Goal: Task Accomplishment & Management: Manage account settings

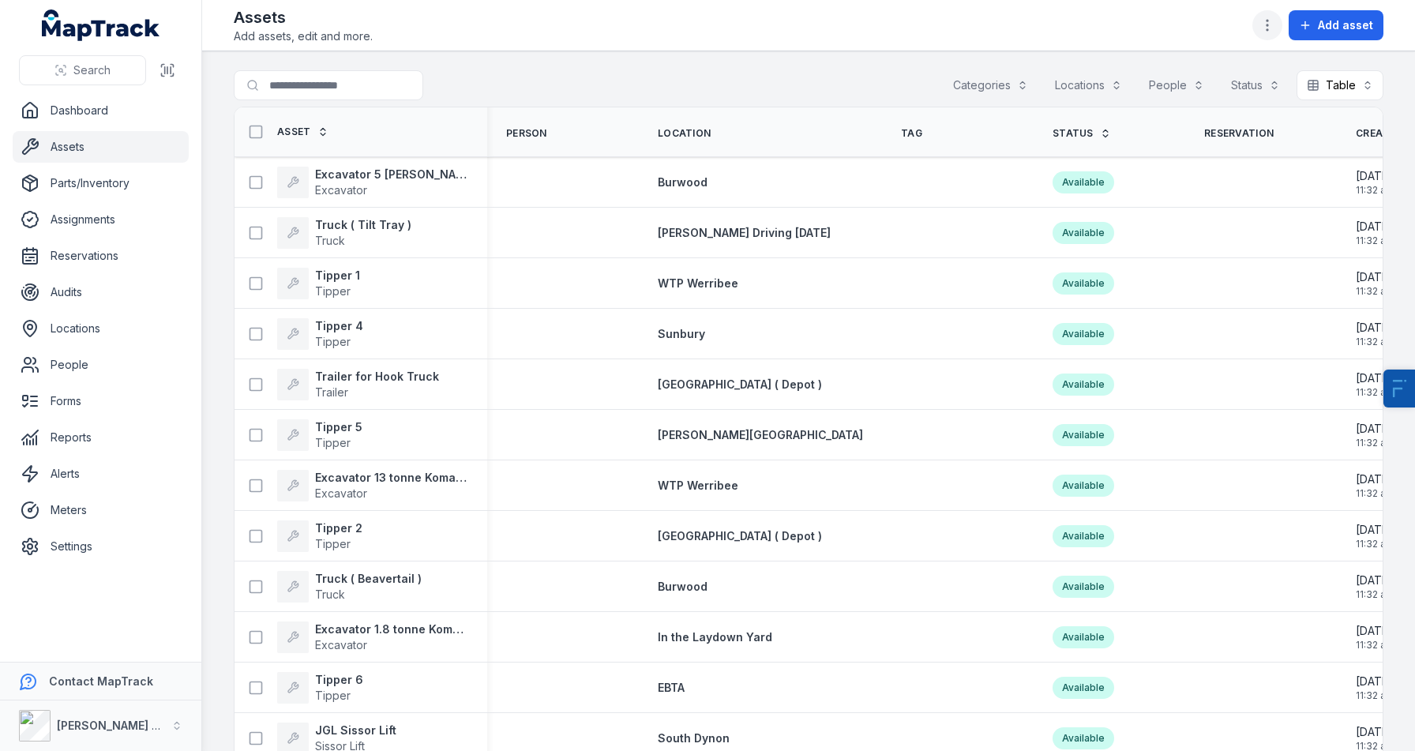
click at [1269, 23] on icon "button" at bounding box center [1267, 25] width 16 height 16
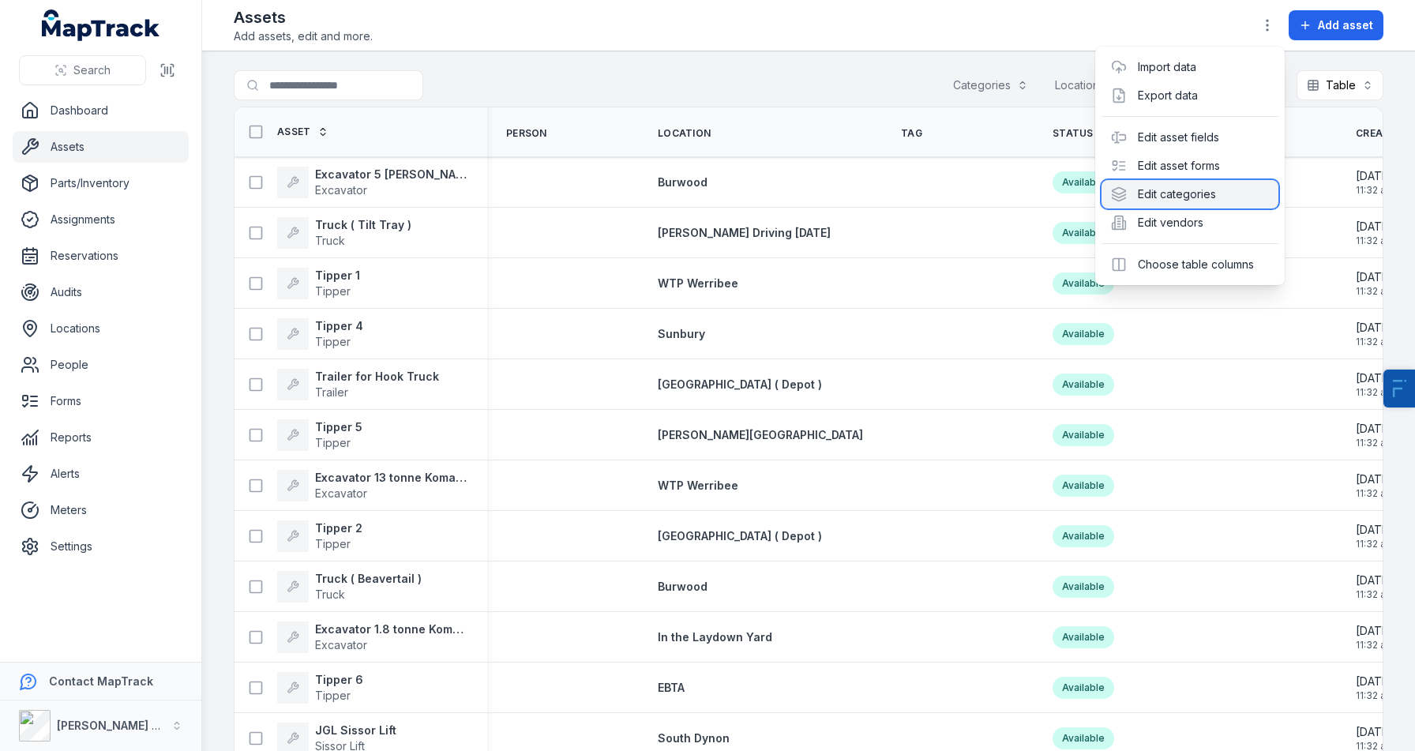
click at [1180, 199] on div "Edit categories" at bounding box center [1189, 194] width 177 height 28
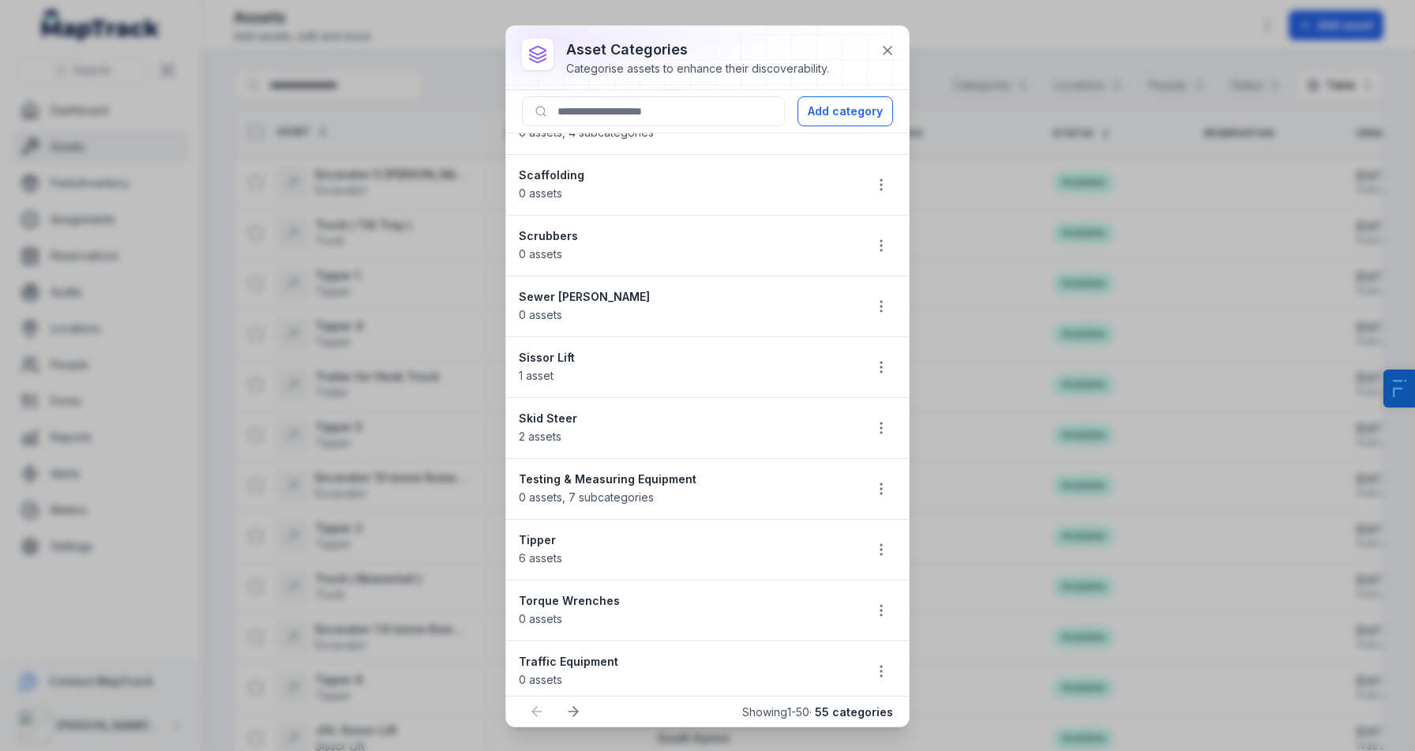
scroll to position [2476, 0]
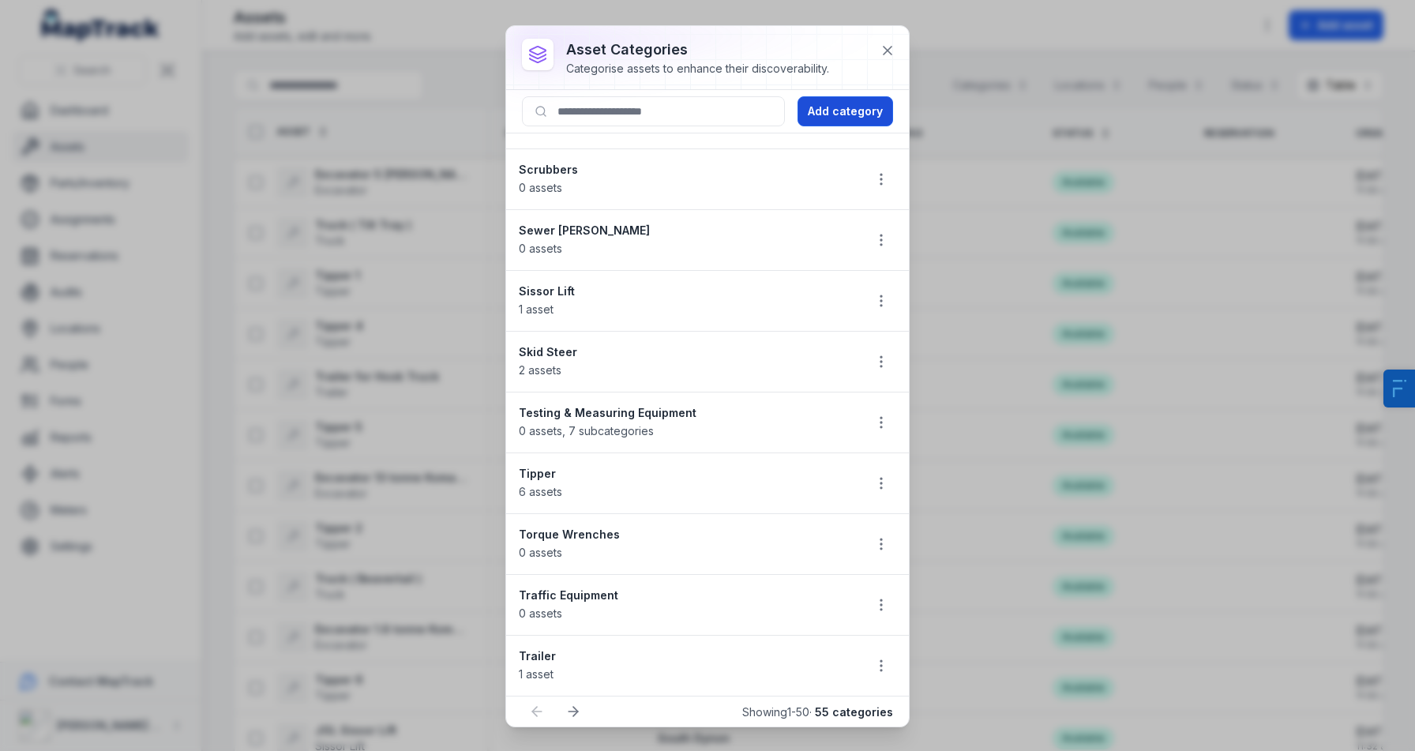
click at [846, 112] on button "Add category" at bounding box center [845, 111] width 96 height 30
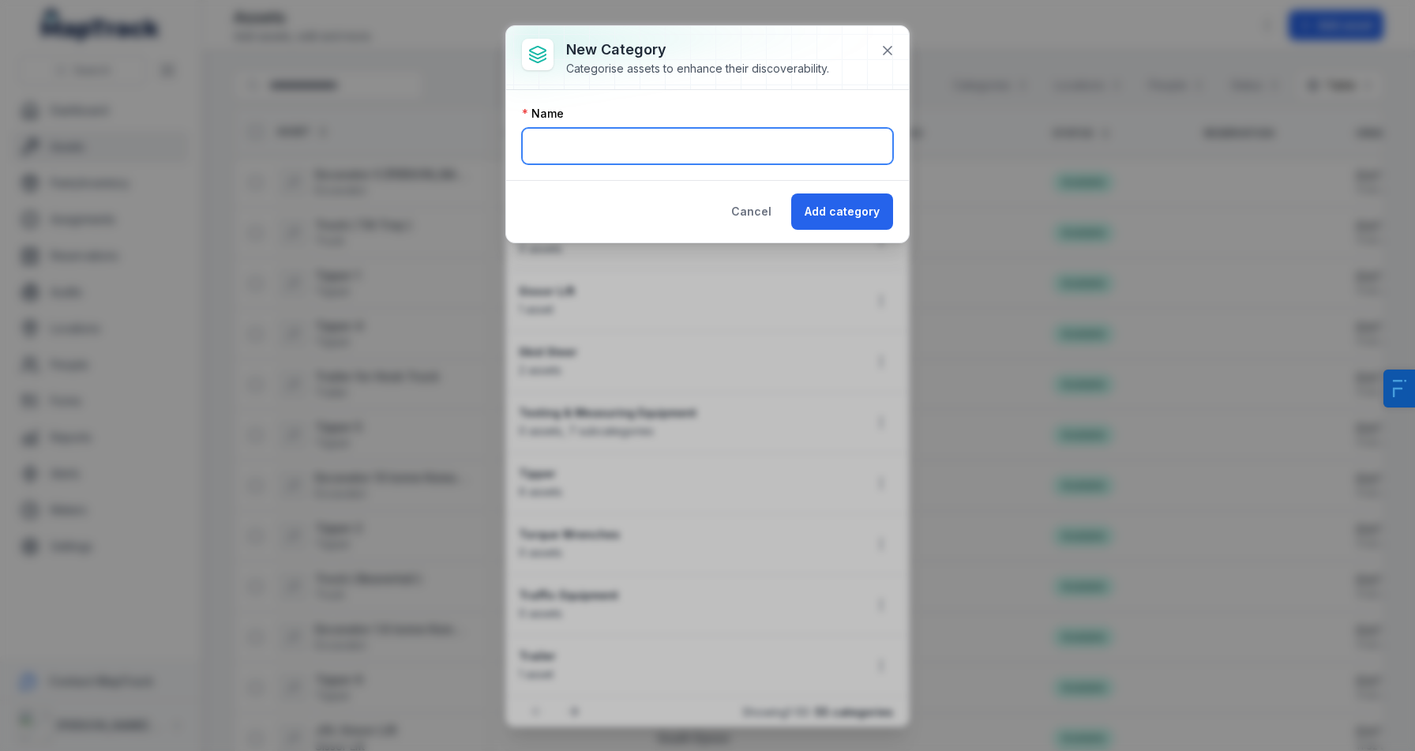
click at [615, 148] on input "text" at bounding box center [707, 146] width 371 height 36
type input "********"
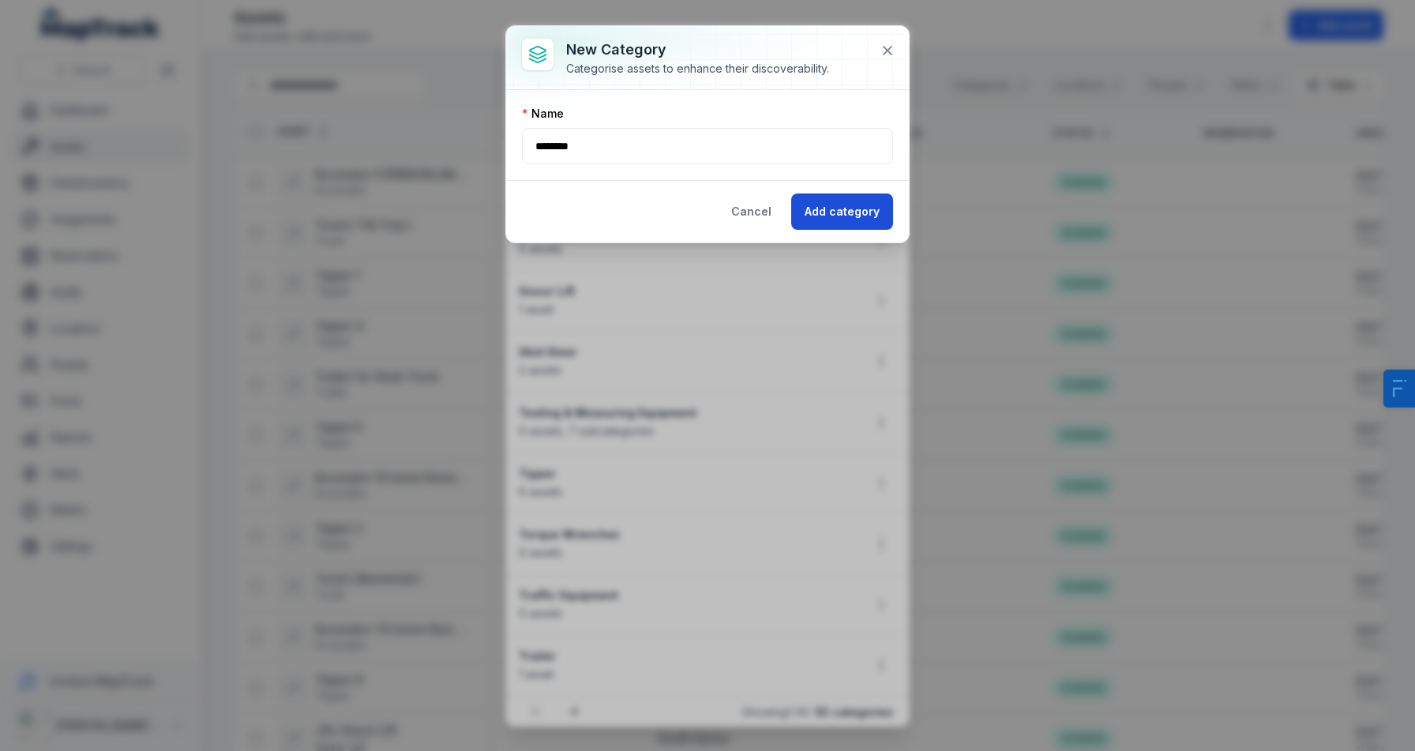
click at [853, 203] on button "Add category" at bounding box center [842, 211] width 102 height 36
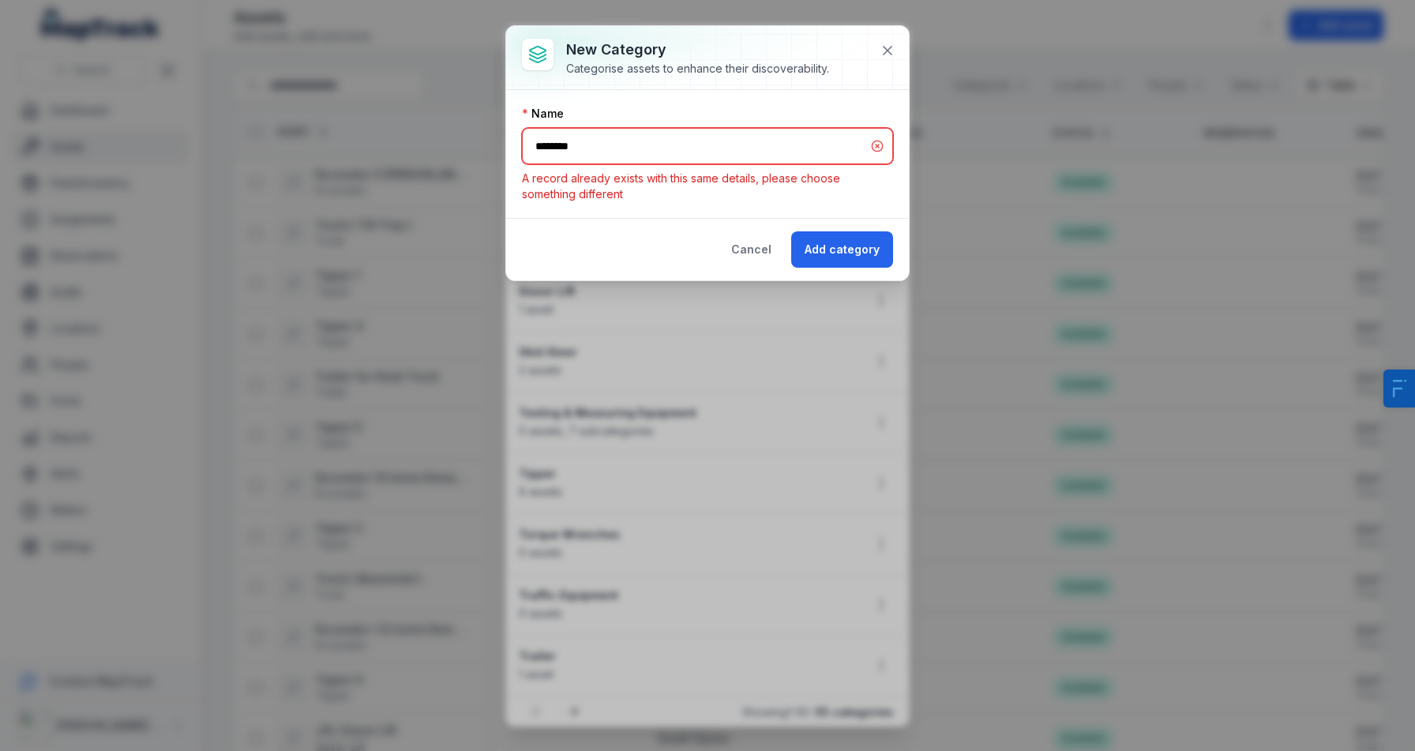
click at [619, 137] on input "********" at bounding box center [707, 146] width 371 height 36
click at [767, 264] on div "Cancel Add category" at bounding box center [707, 249] width 403 height 62
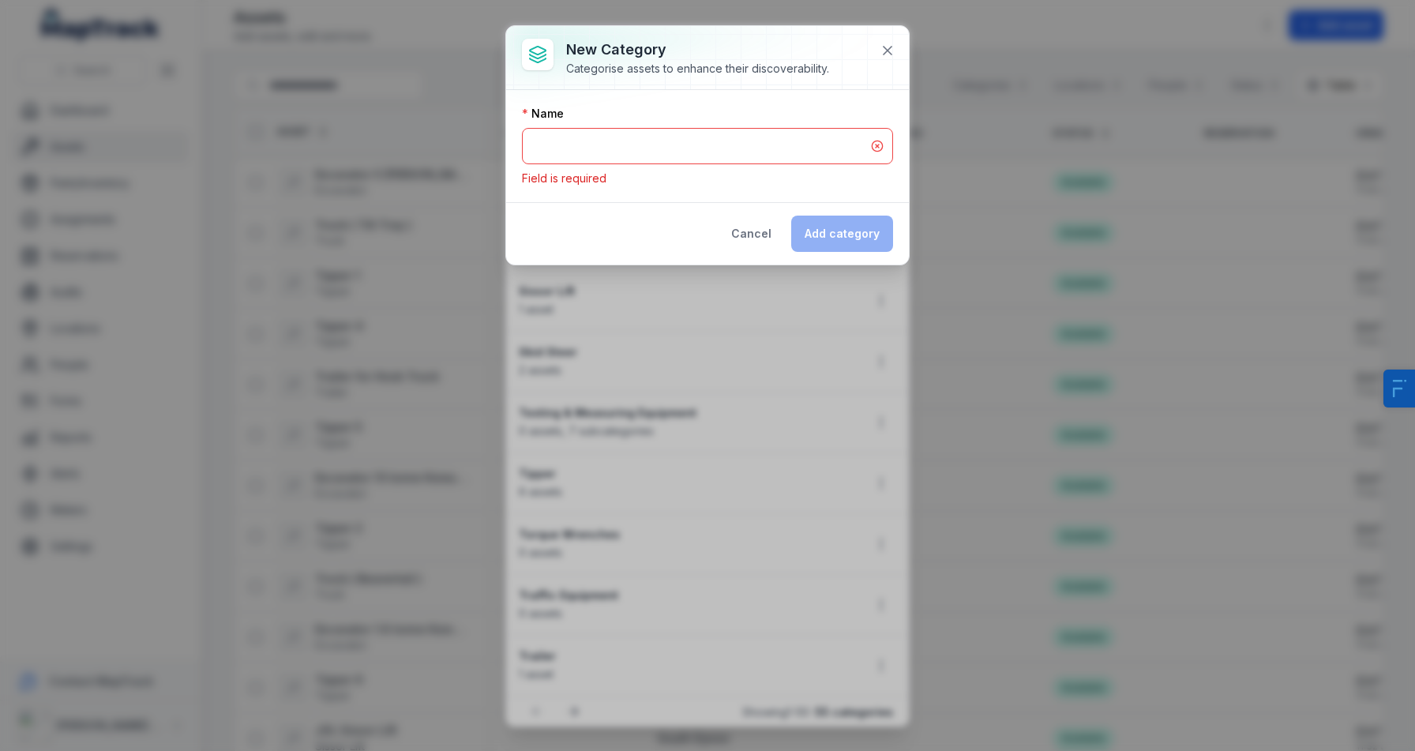
click at [690, 431] on div "New category Categorise assets to enhance their discoverability. Name Field is …" at bounding box center [707, 375] width 1415 height 751
click at [736, 241] on button "Cancel" at bounding box center [751, 234] width 67 height 36
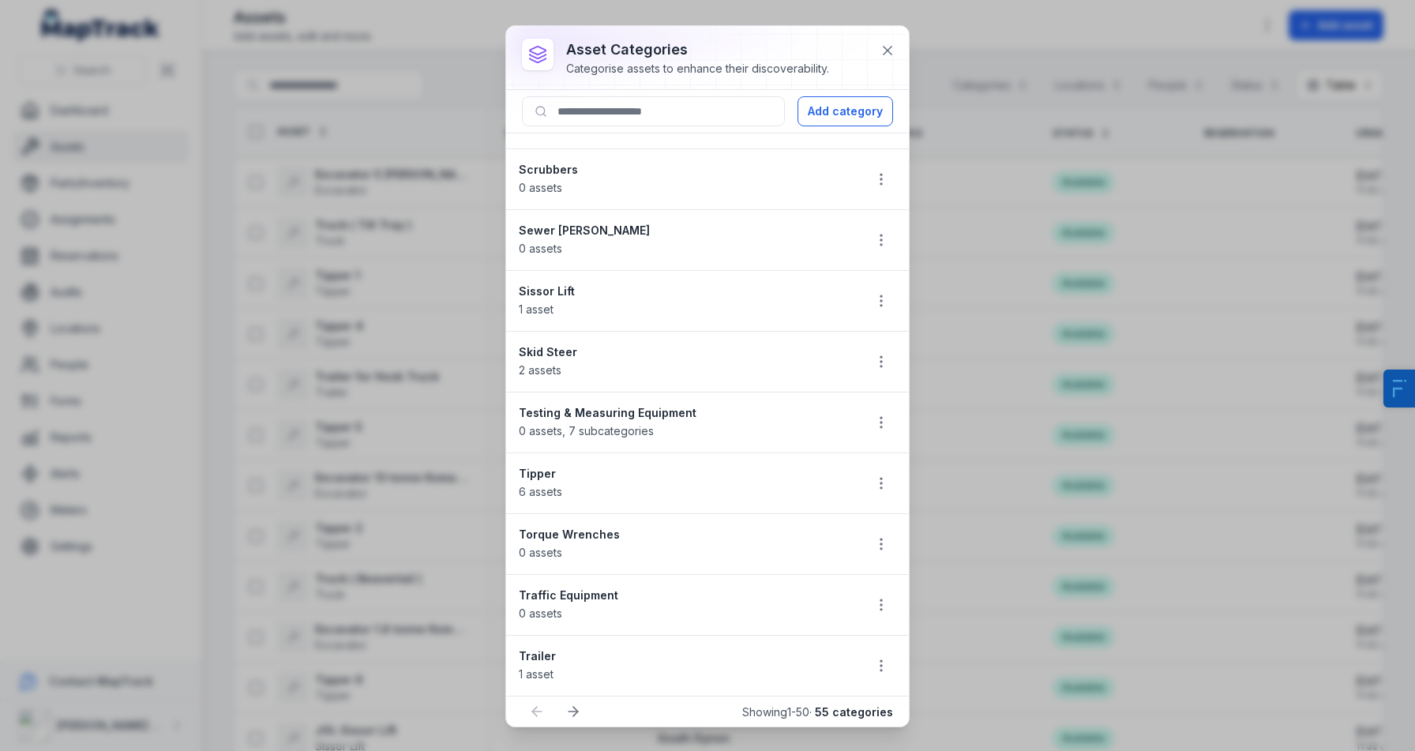
click at [691, 371] on div "Skid Steer 2 assets" at bounding box center [685, 361] width 332 height 35
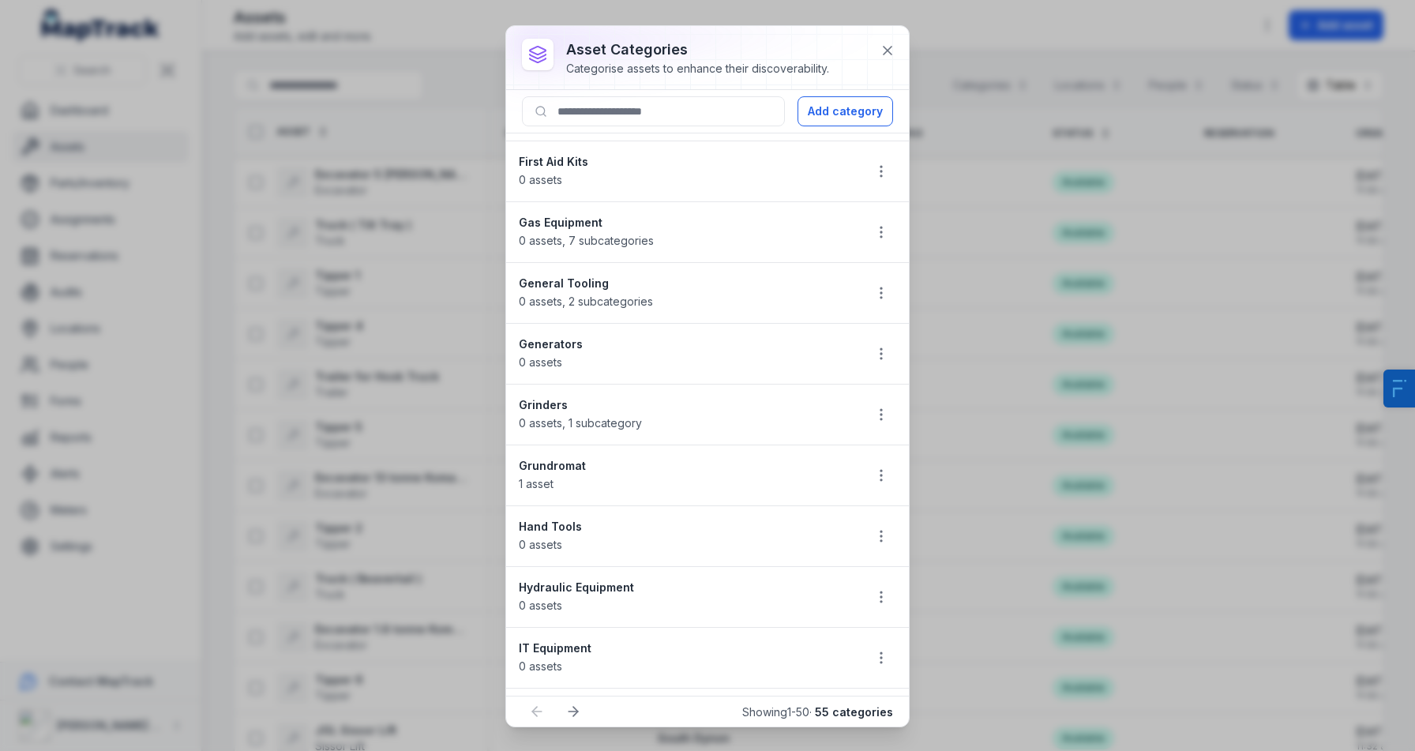
scroll to position [860, 0]
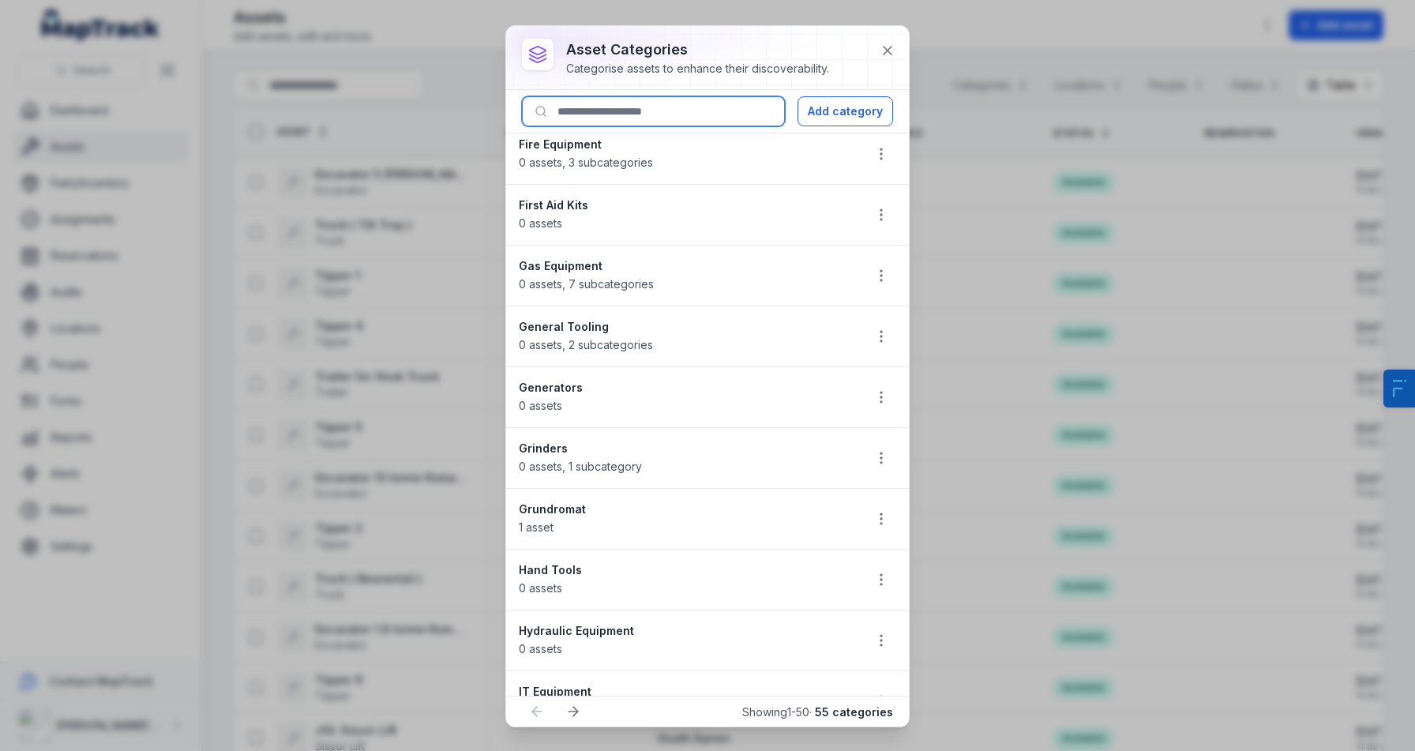
click at [637, 111] on input at bounding box center [653, 111] width 263 height 30
paste input "********"
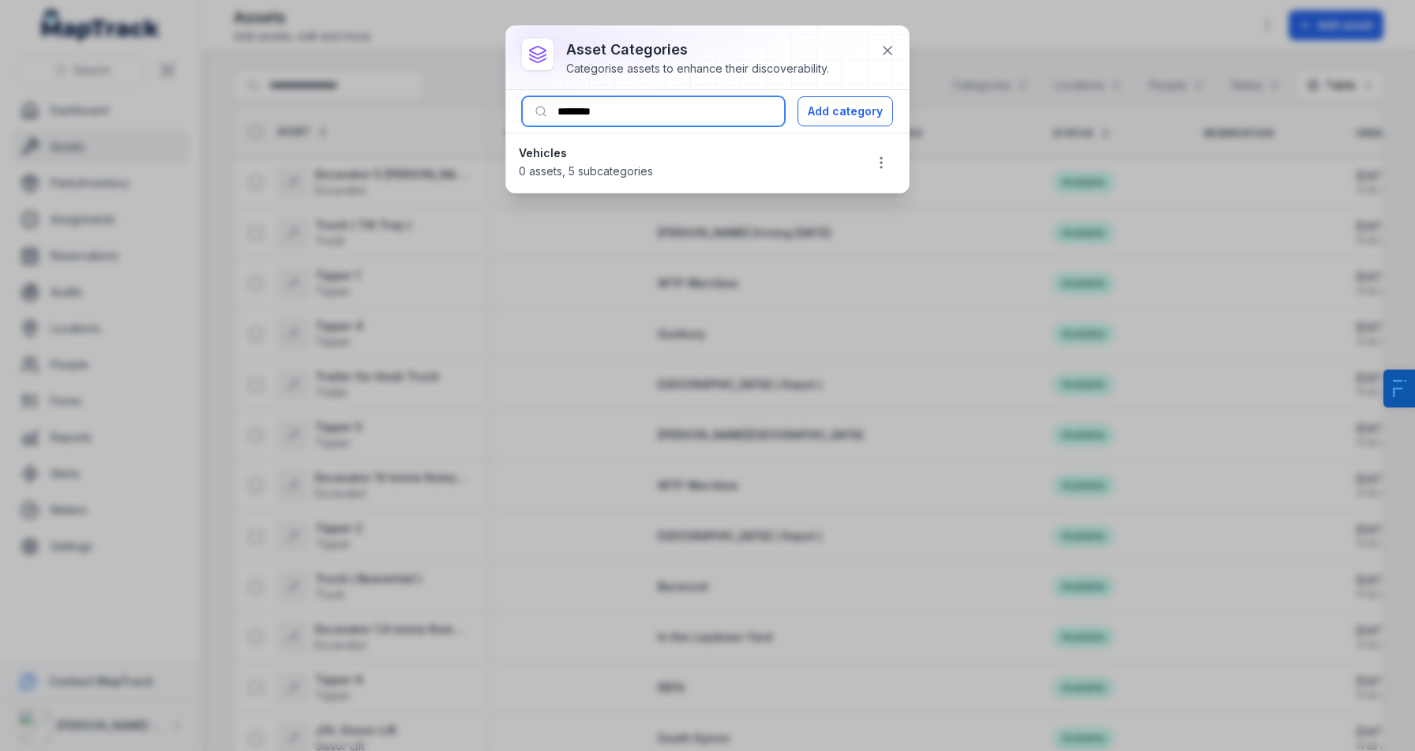
scroll to position [0, 0]
type input "********"
click at [872, 153] on button "button" at bounding box center [881, 163] width 30 height 30
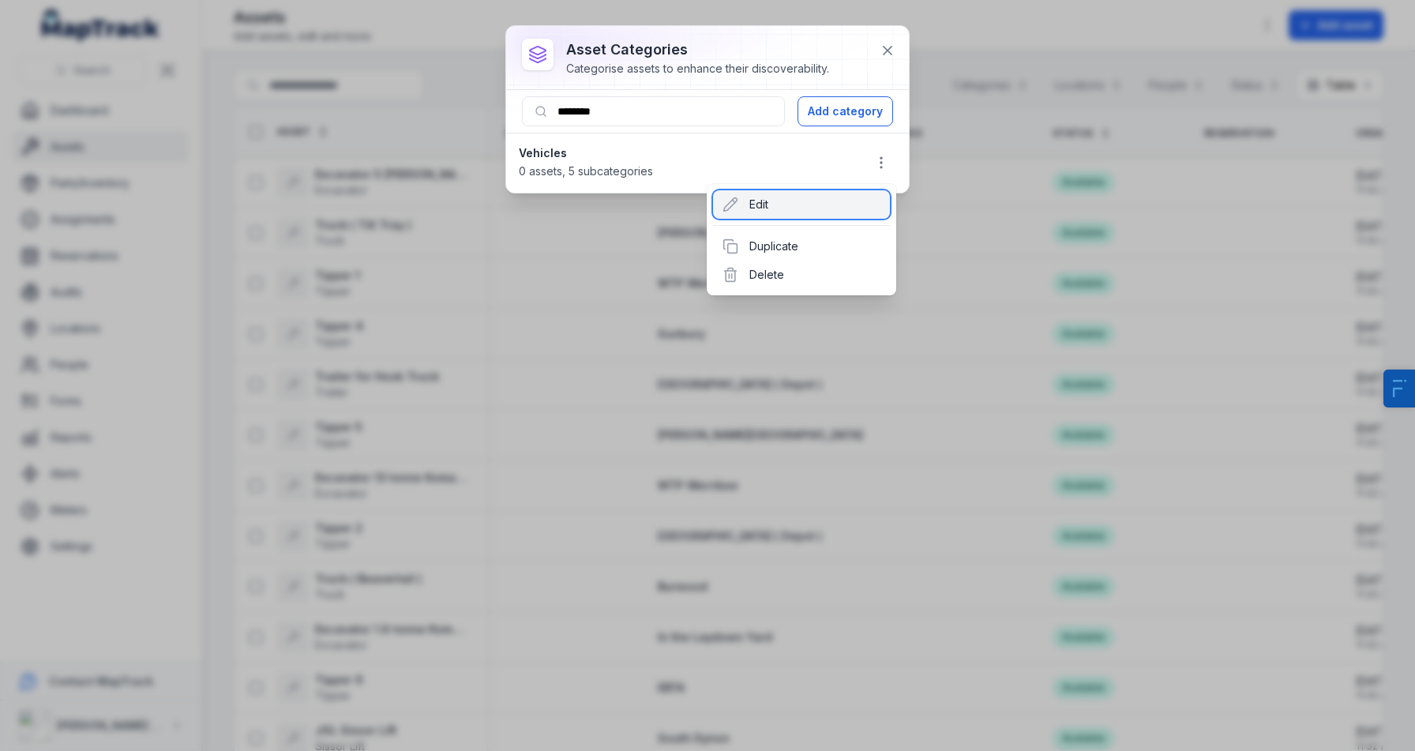
click at [735, 201] on icon at bounding box center [730, 205] width 16 height 16
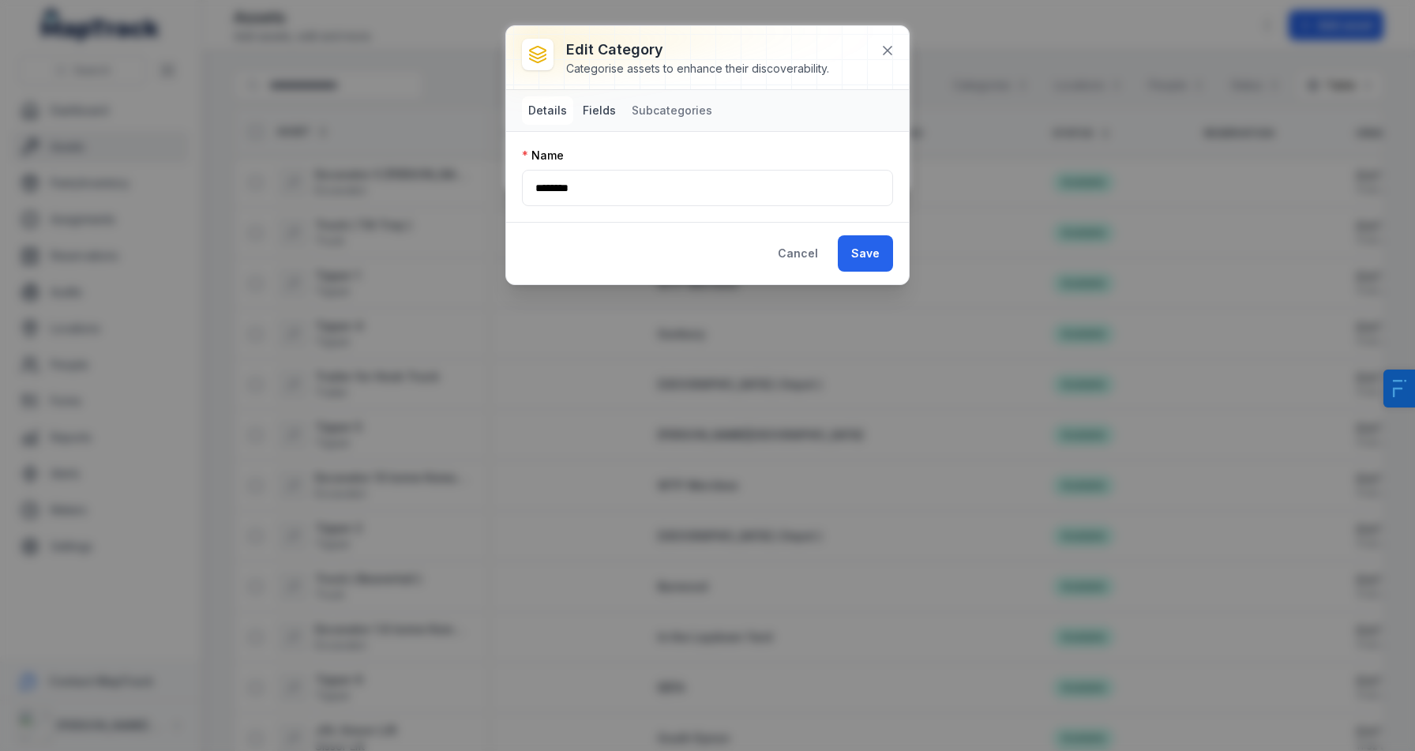
click at [590, 98] on button "Fields" at bounding box center [599, 110] width 46 height 28
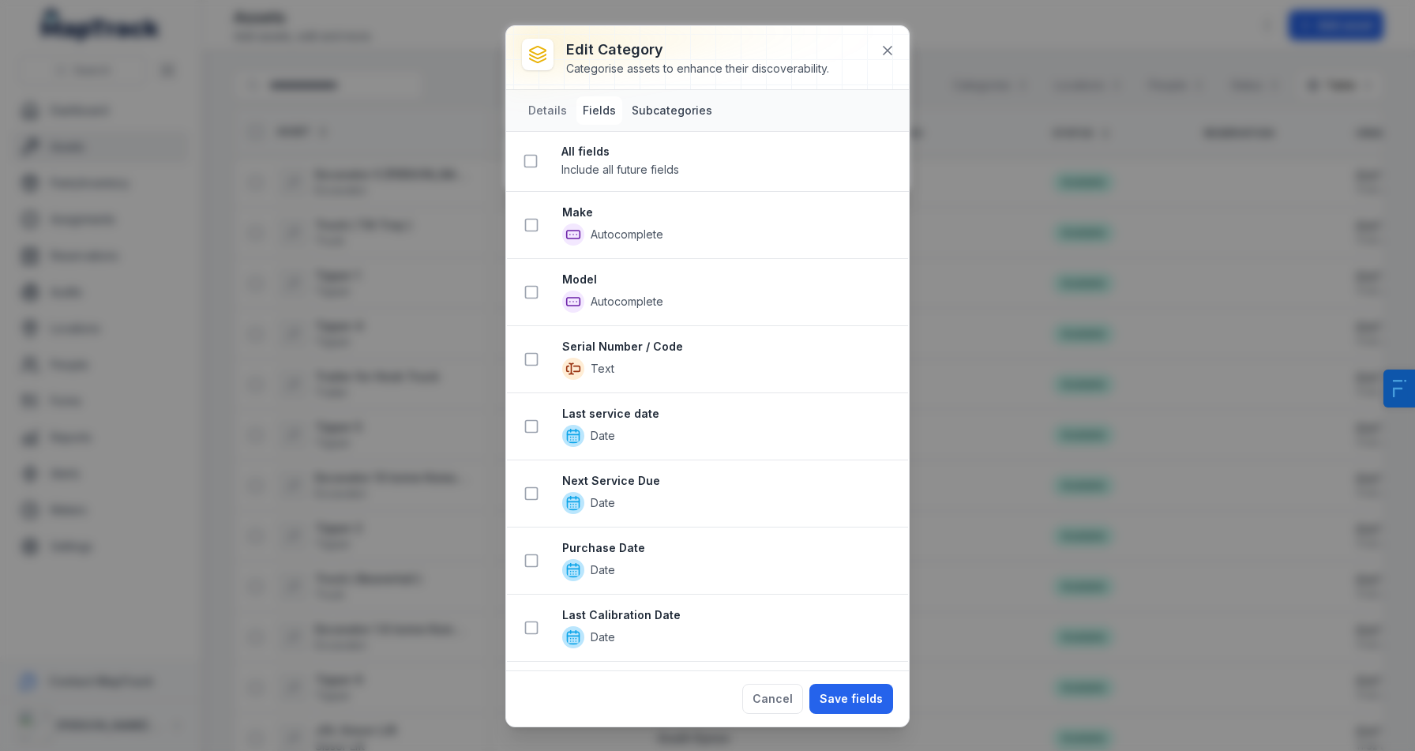
click at [657, 122] on button "Subcategories" at bounding box center [671, 110] width 93 height 28
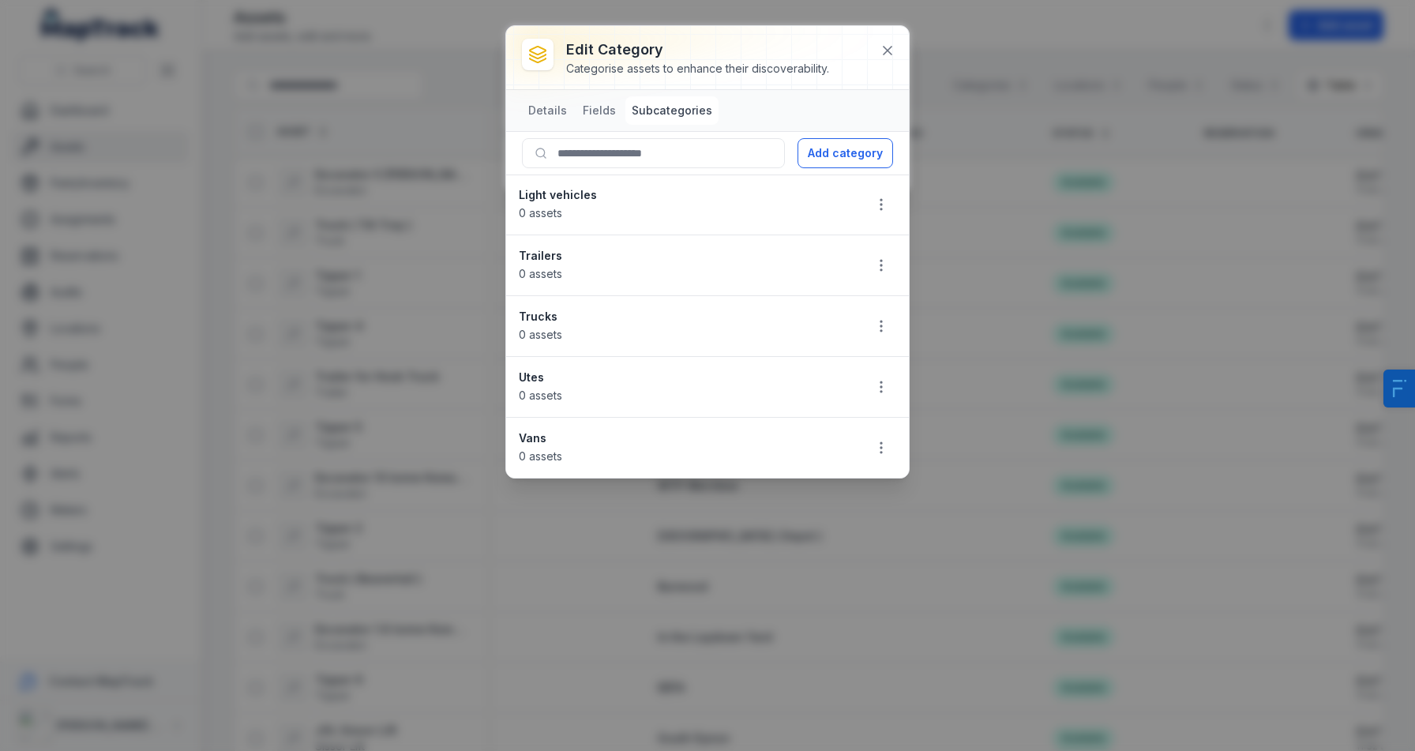
click at [525, 373] on strong "Utes" at bounding box center [685, 377] width 332 height 16
copy strong "Utes"
click at [226, 198] on div "Edit category Categorise assets to enhance their discoverability. Details Field…" at bounding box center [707, 375] width 1415 height 751
click at [150, 264] on div "Edit category Categorise assets to enhance their discoverability. Details Field…" at bounding box center [707, 375] width 1415 height 751
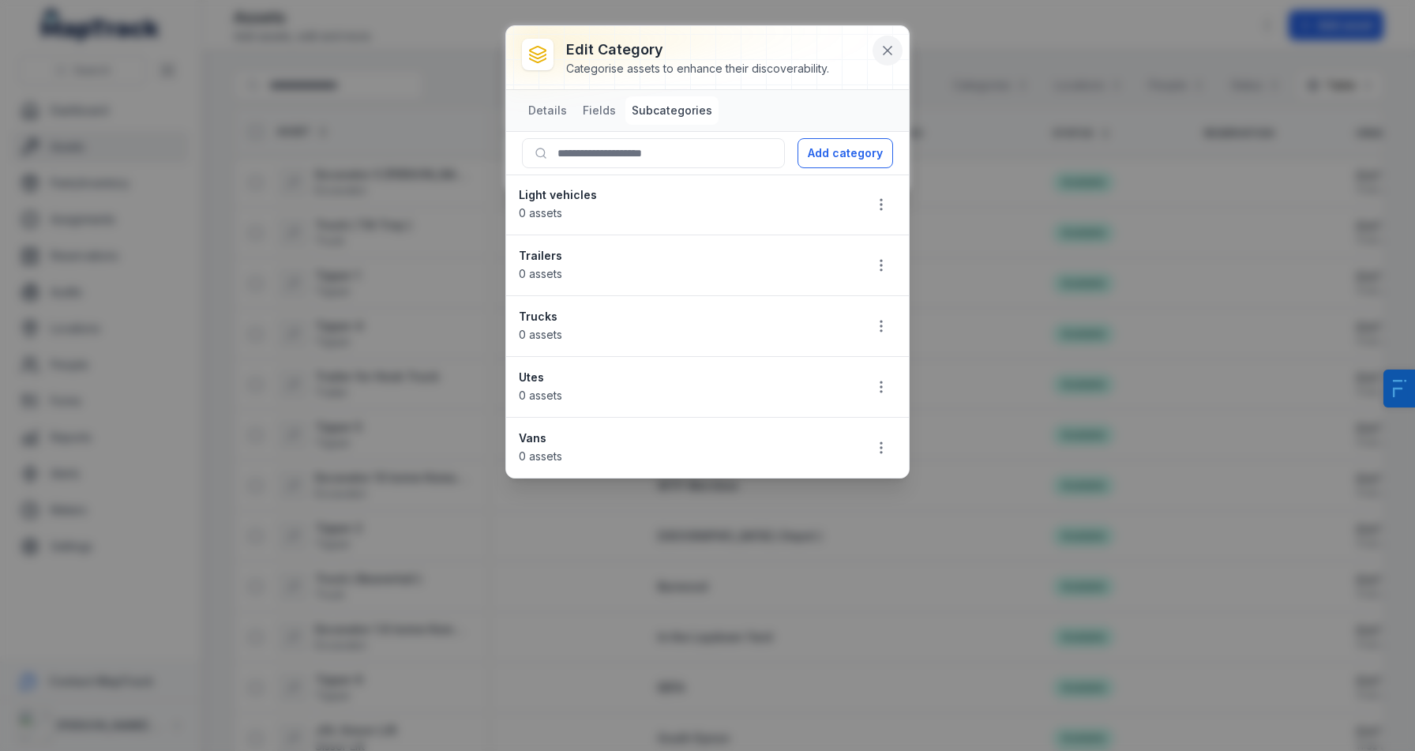
click at [891, 56] on icon at bounding box center [887, 51] width 16 height 16
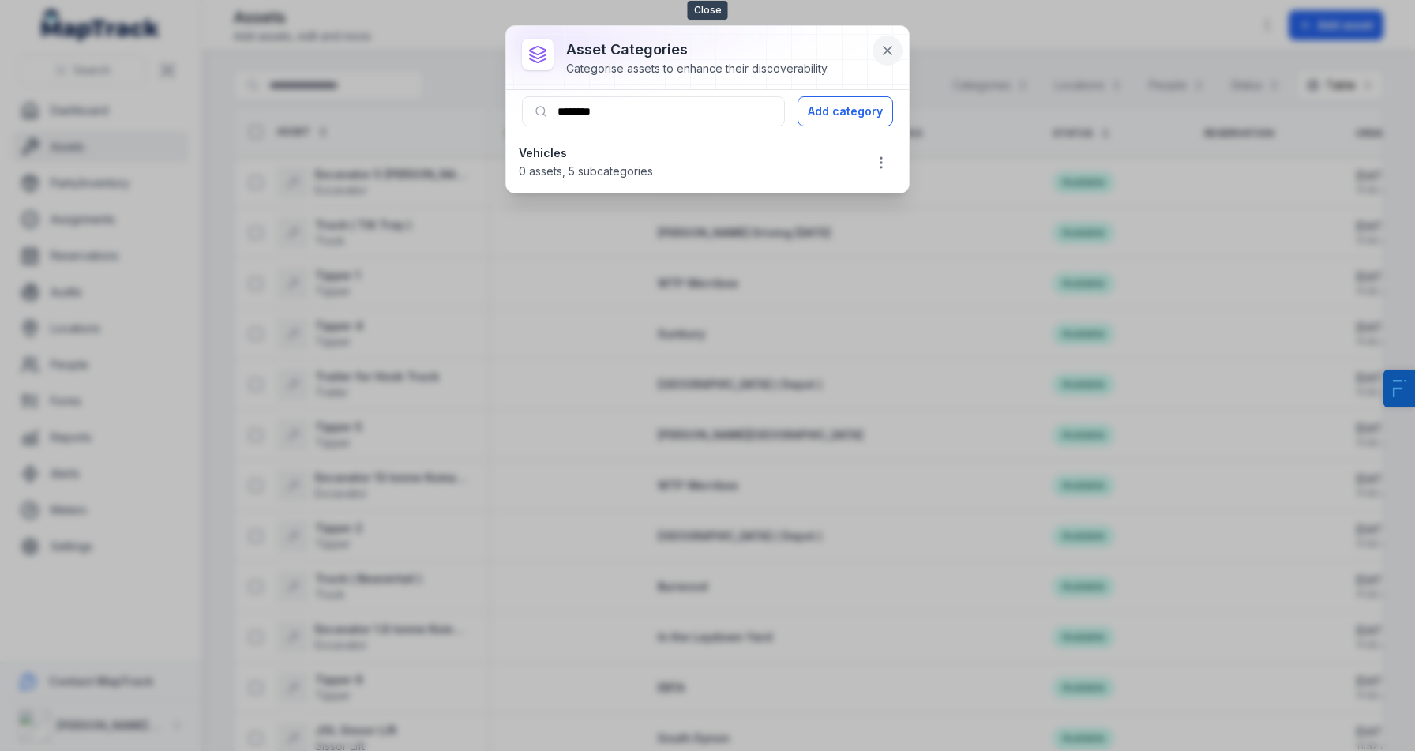
click at [889, 46] on icon at bounding box center [887, 51] width 16 height 16
